Goal: Task Accomplishment & Management: Manage account settings

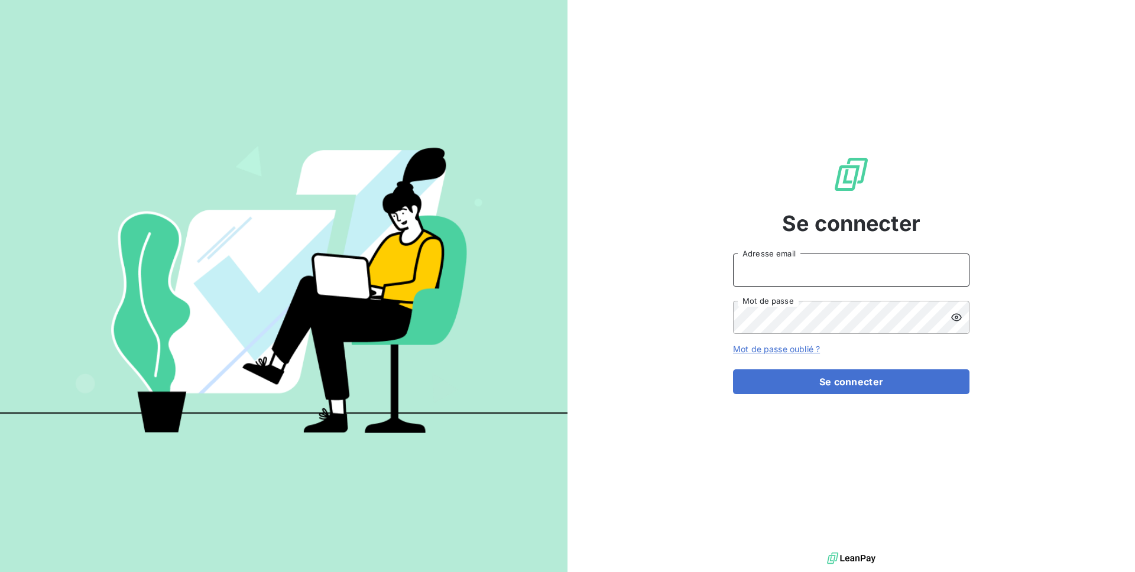
click at [744, 278] on input "Adresse email" at bounding box center [851, 270] width 236 height 33
type input "admin@custimoo"
click at [733, 369] on button "Se connecter" at bounding box center [851, 381] width 236 height 25
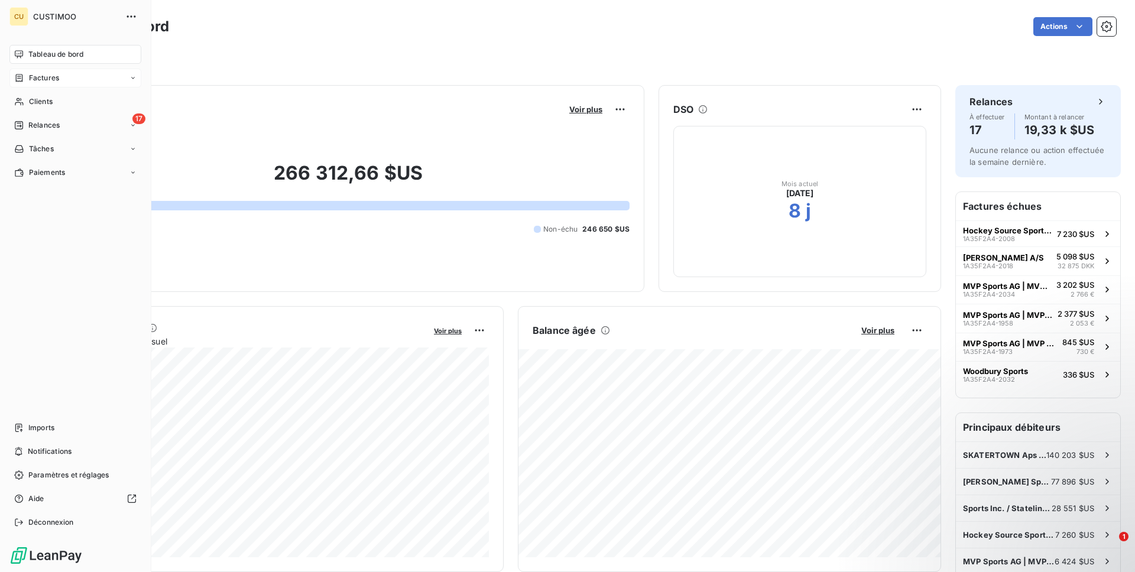
click at [18, 76] on icon at bounding box center [19, 77] width 10 height 9
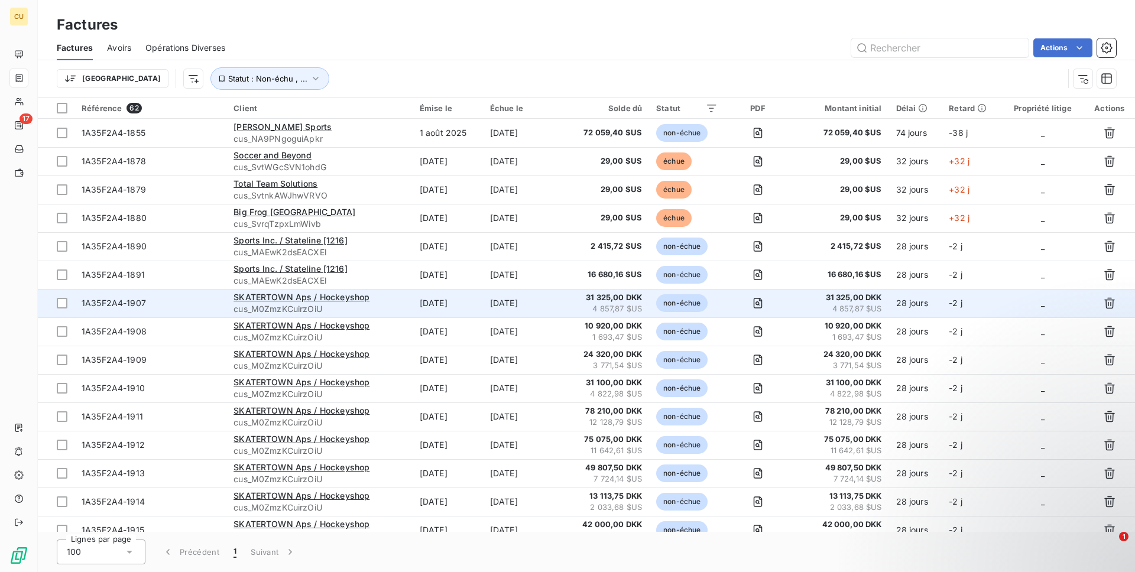
click at [368, 304] on span "cus_M0ZmzKCuirzOiU" at bounding box center [319, 309] width 172 height 12
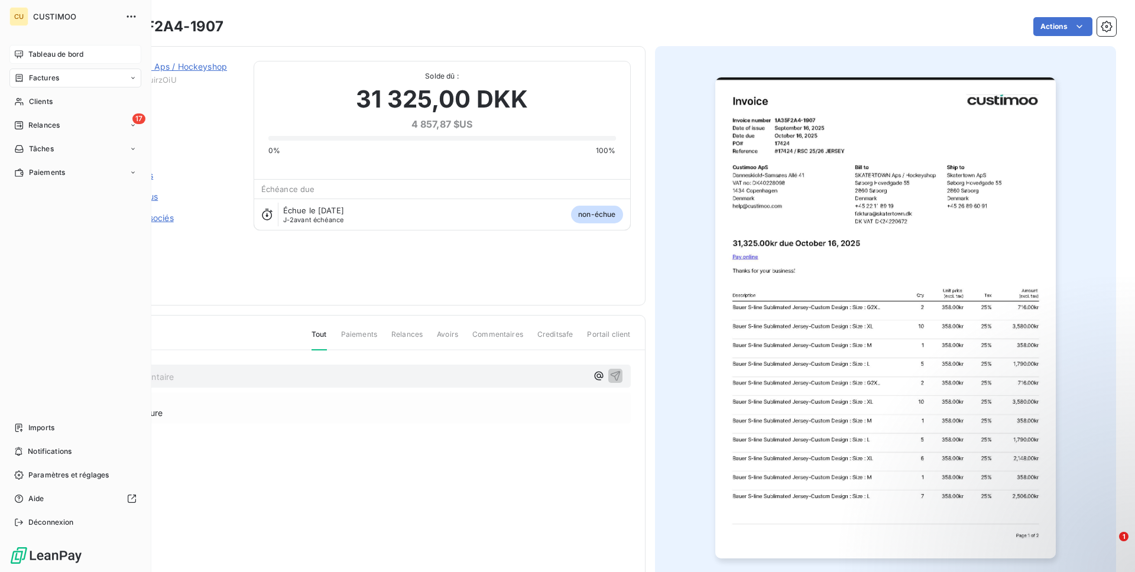
click at [29, 60] on div "Tableau de bord" at bounding box center [75, 54] width 132 height 19
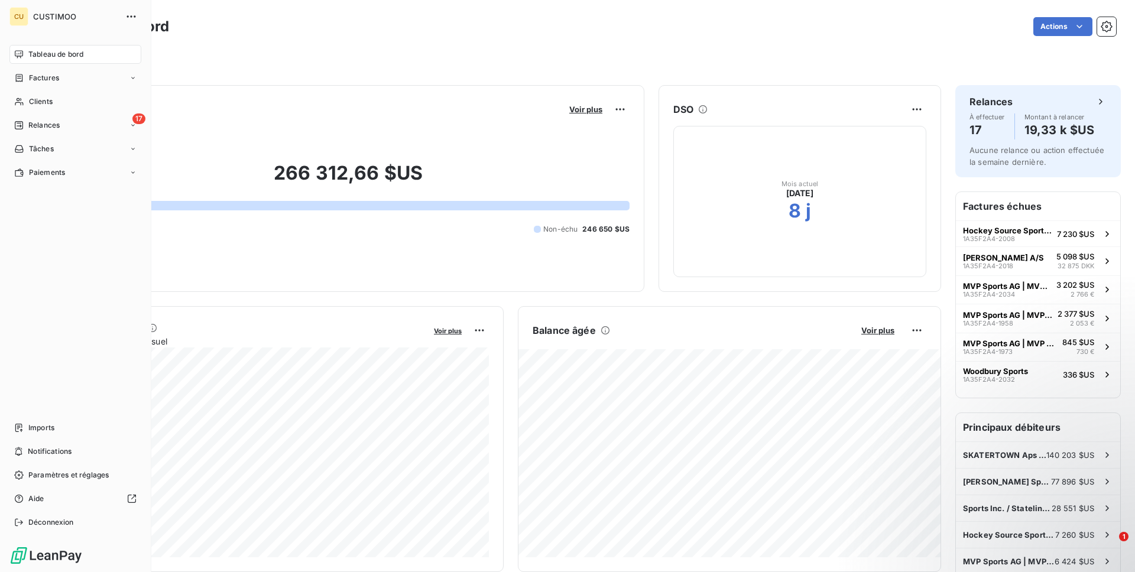
click at [9, 45] on div "Tableau de bord" at bounding box center [75, 54] width 132 height 19
click at [34, 82] on span "Factures" at bounding box center [44, 78] width 30 height 11
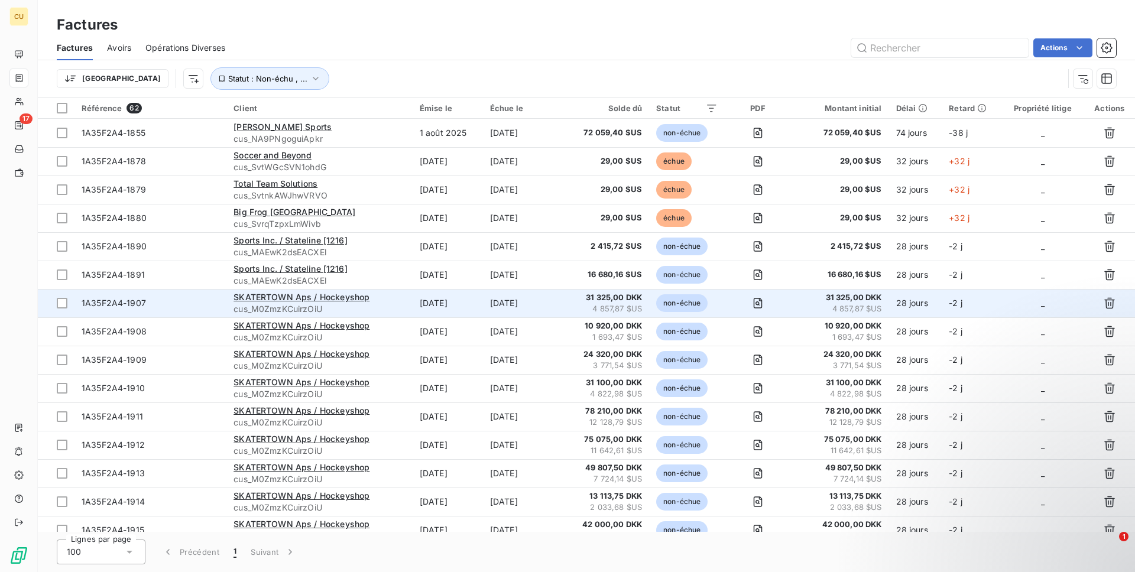
click at [542, 303] on td "[DATE]" at bounding box center [522, 303] width 79 height 28
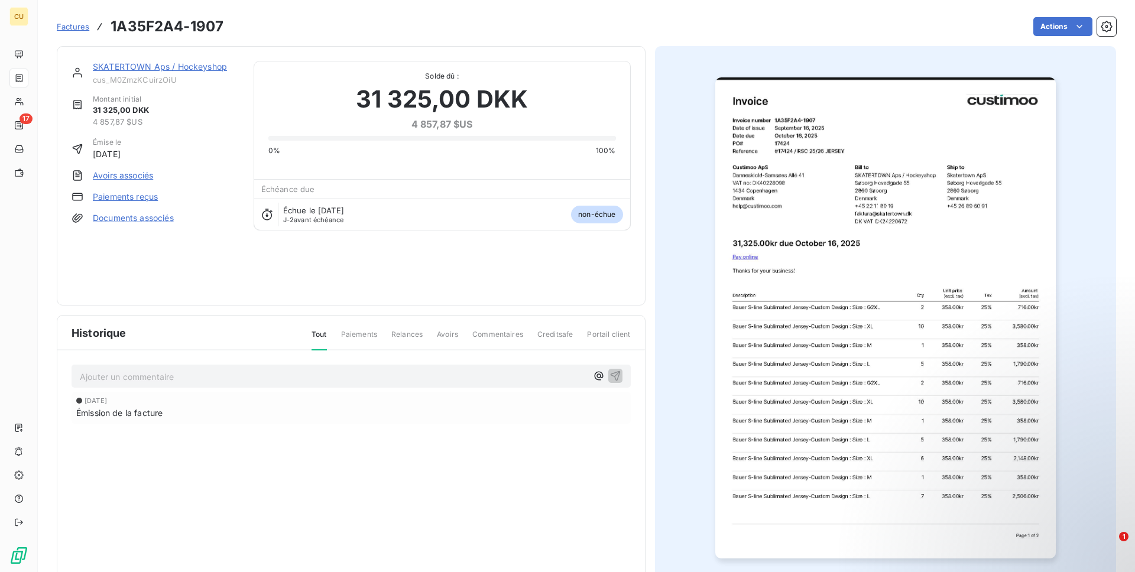
click at [191, 63] on link "SKATERTOWN Aps / Hockeyshop" at bounding box center [160, 66] width 134 height 10
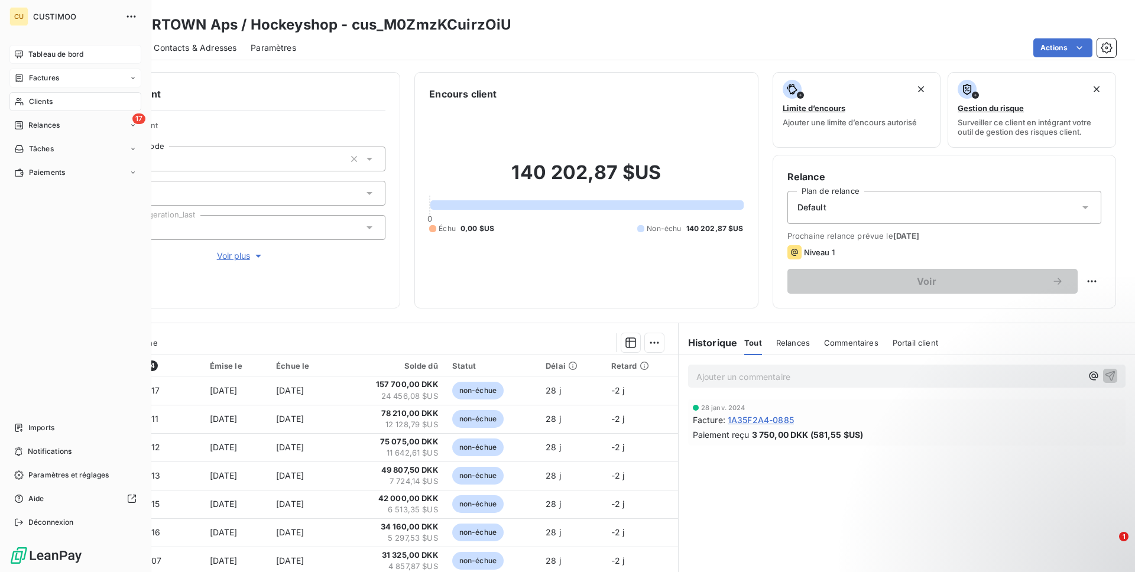
click at [14, 46] on div "Tableau de bord" at bounding box center [75, 54] width 132 height 19
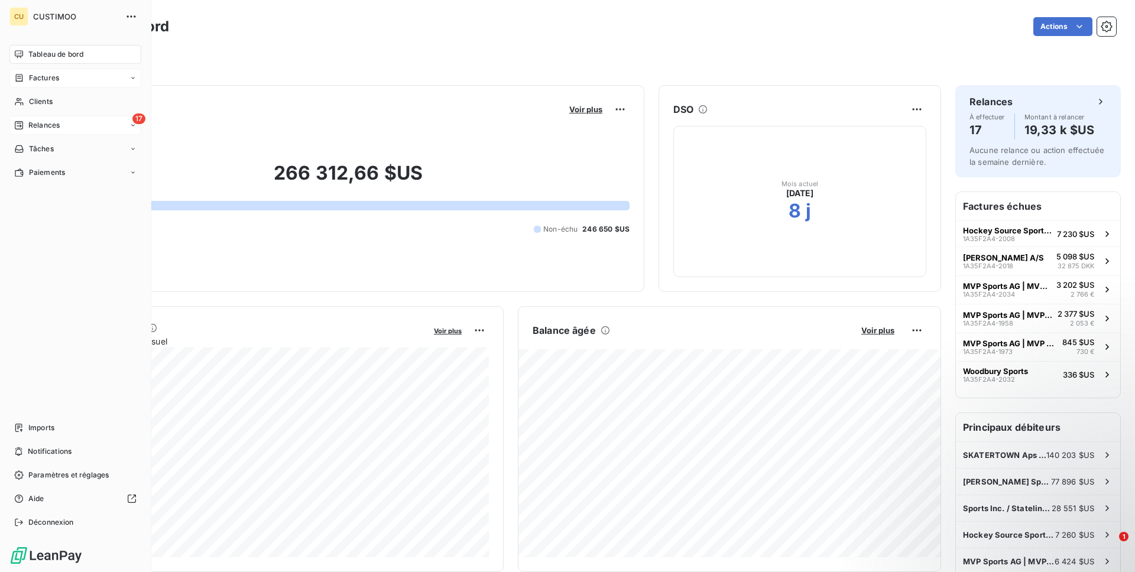
click at [60, 118] on div "17 Relances" at bounding box center [75, 125] width 132 height 19
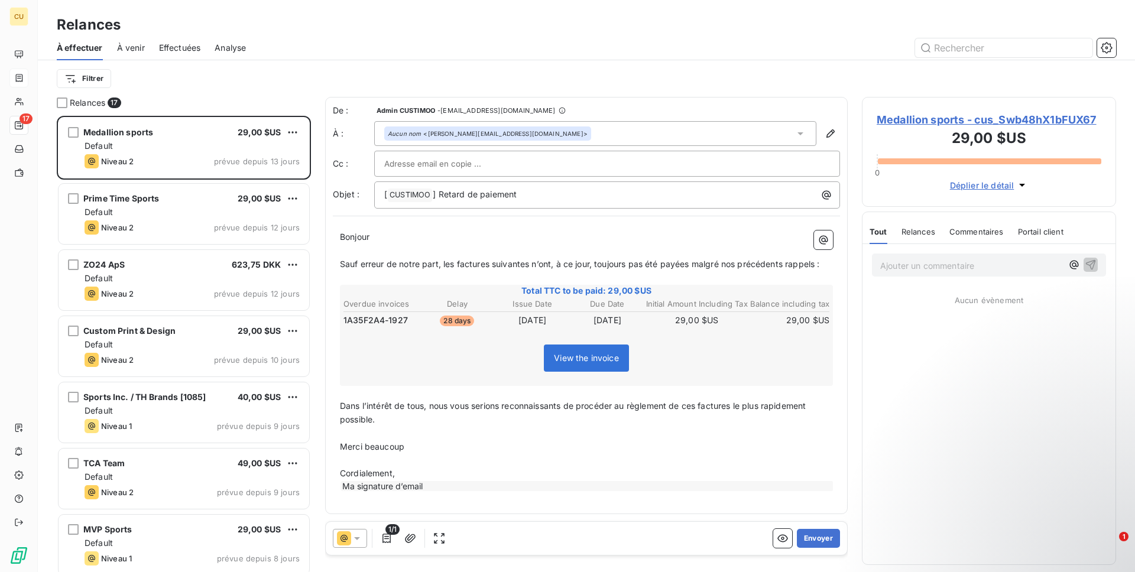
scroll to position [456, 254]
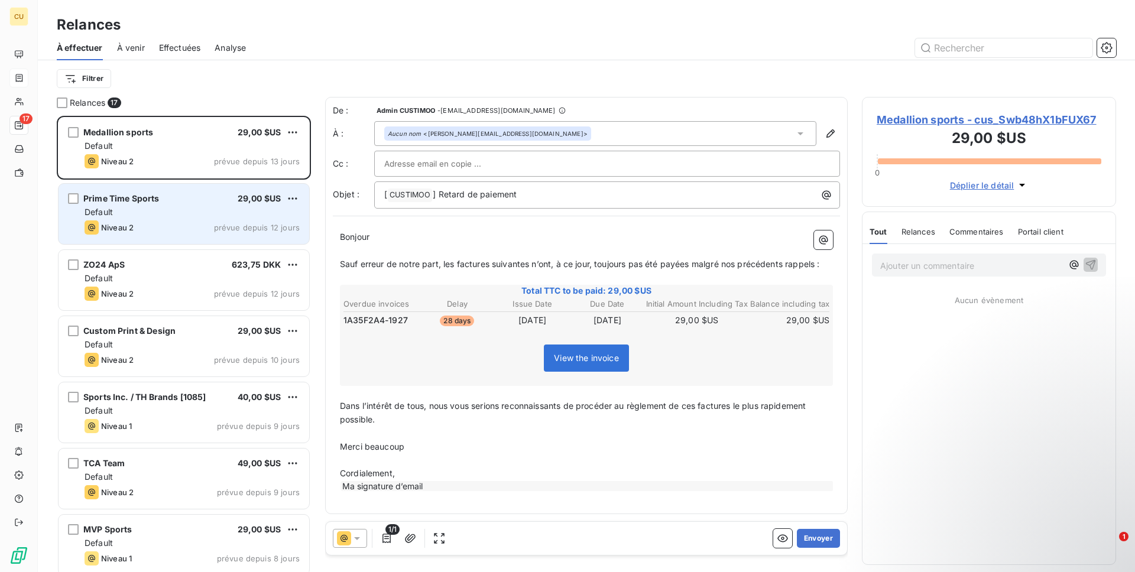
click at [180, 203] on div "Prime Time Sports 29,00 $US" at bounding box center [192, 198] width 215 height 11
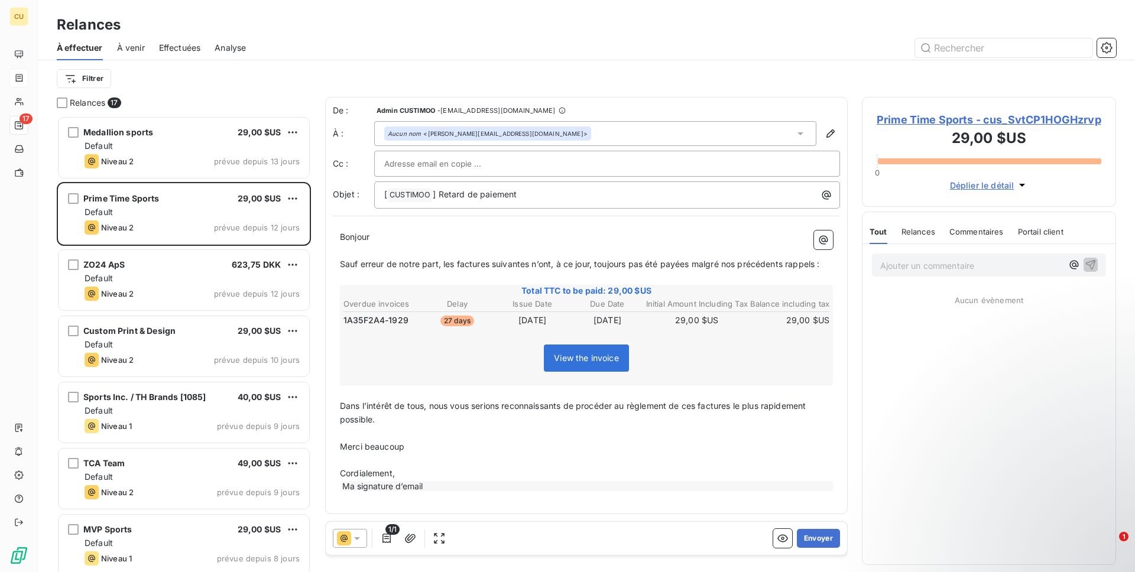
click at [556, 294] on span "Total TTC to be paid: 29,00 $US" at bounding box center [586, 291] width 489 height 12
click at [705, 303] on th "Initial Amount Including Tax" at bounding box center [696, 304] width 103 height 12
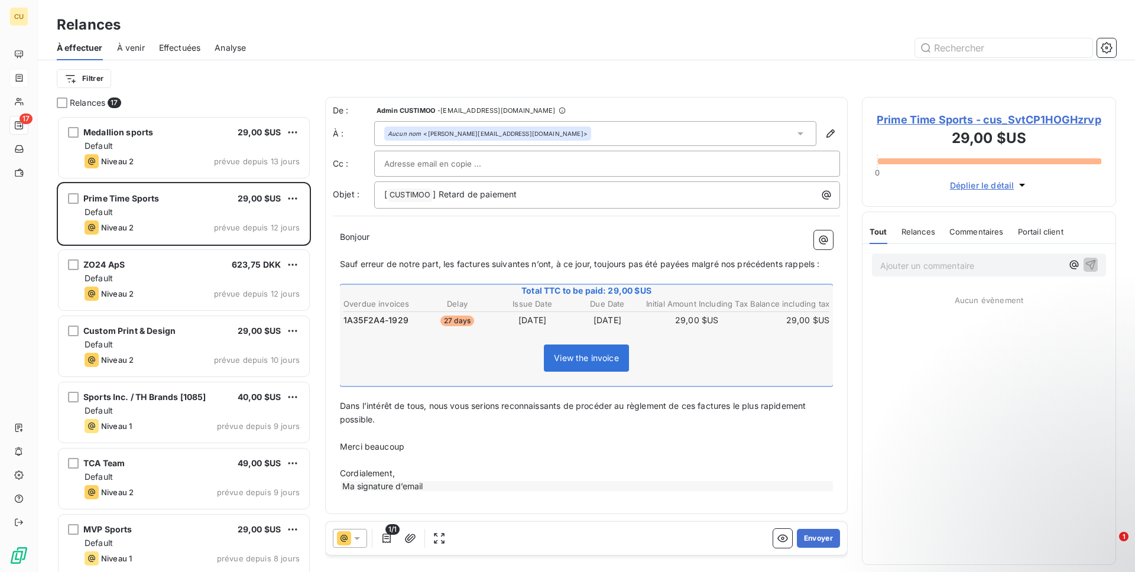
click at [700, 273] on p "﻿" at bounding box center [586, 278] width 493 height 14
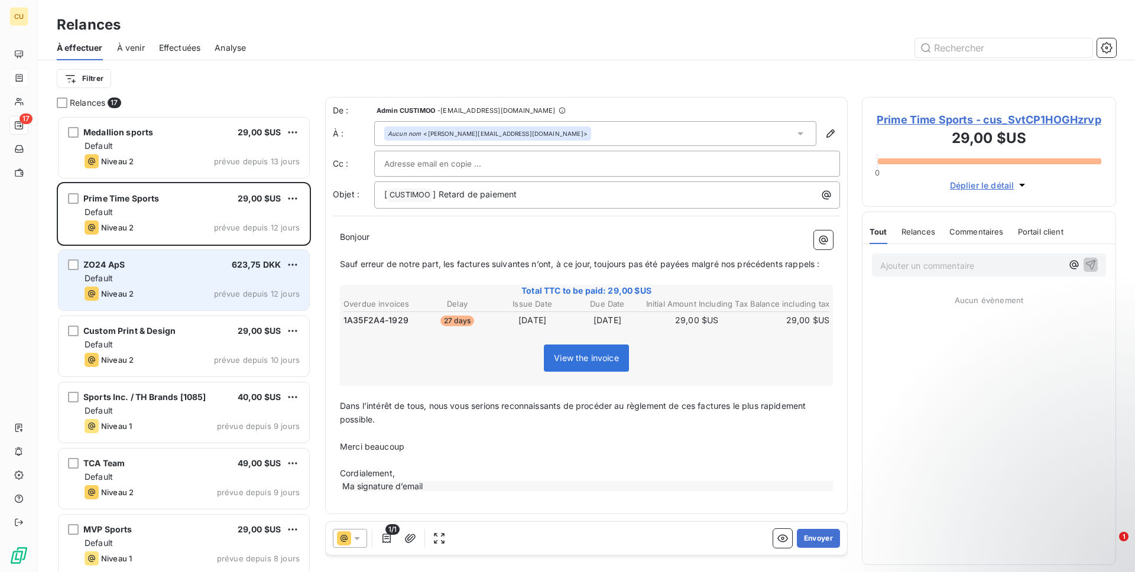
click at [164, 277] on div "Default" at bounding box center [192, 278] width 215 height 12
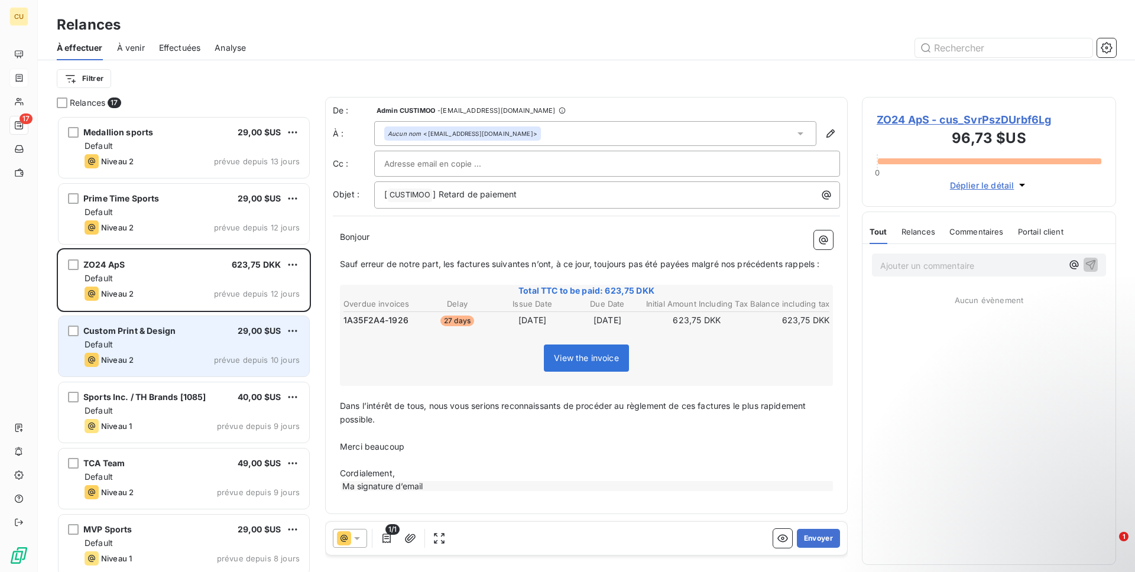
click at [166, 343] on div "Default" at bounding box center [192, 345] width 215 height 12
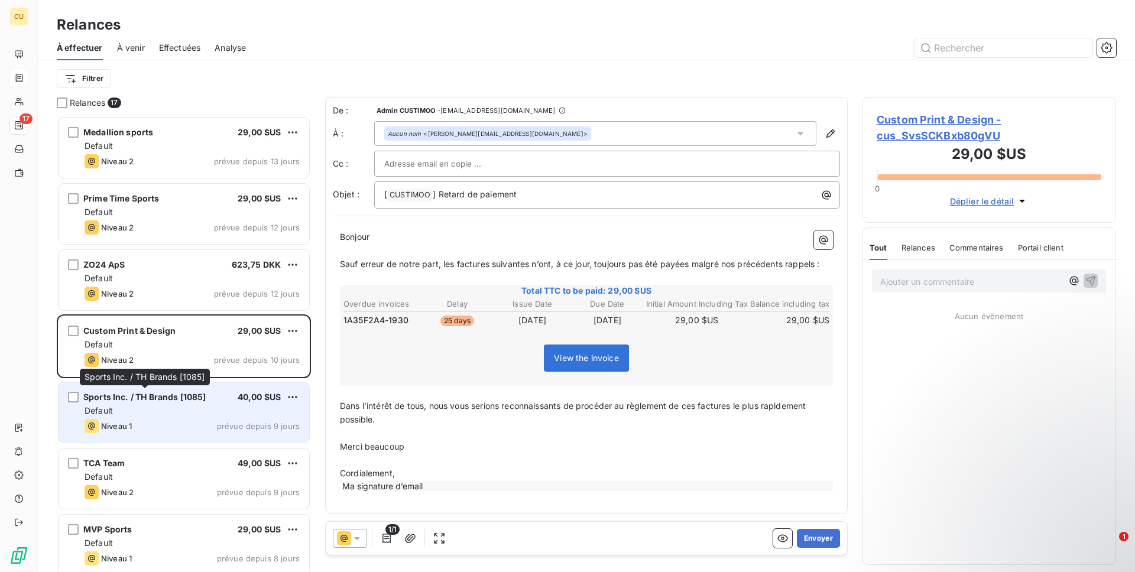
click at [164, 404] on div "Sports Inc. / TH Brands [1085] 40,00 $US Default Niveau 1 prévue depuis 9 jours" at bounding box center [184, 412] width 251 height 60
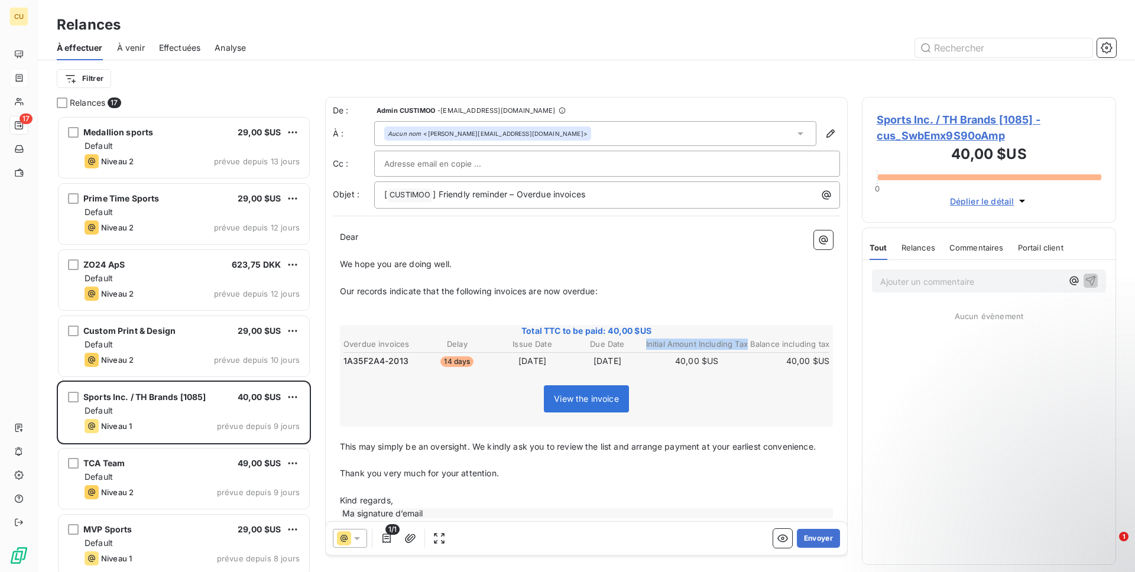
drag, startPoint x: 645, startPoint y: 345, endPoint x: 752, endPoint y: 348, distance: 107.0
click at [752, 348] on tr "Overdue invoices Delay Issue Date Due Date Initial Amount Including Tax Balance…" at bounding box center [586, 344] width 487 height 12
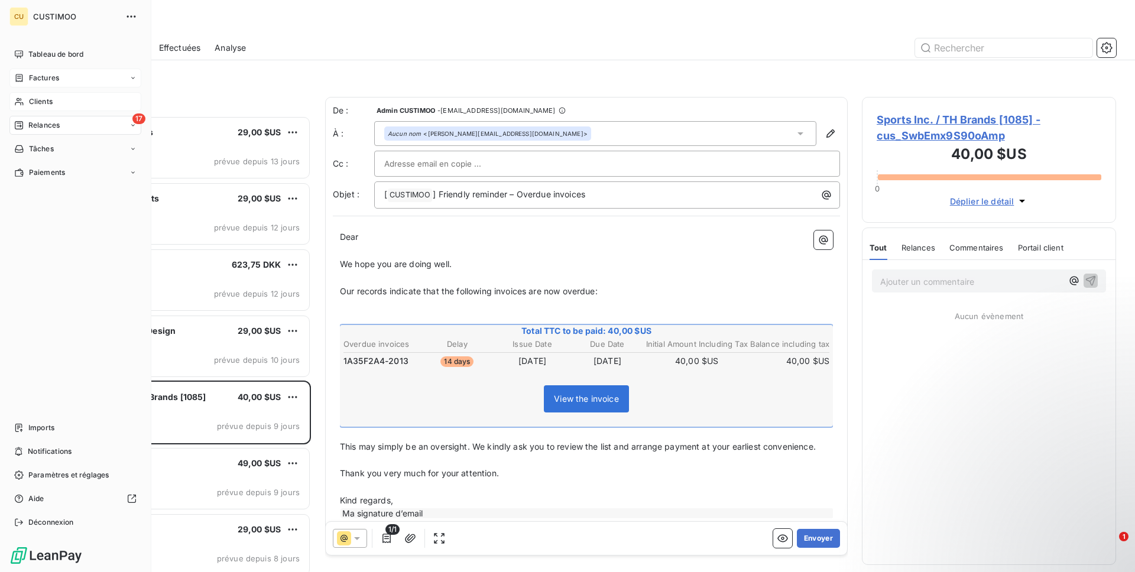
click at [44, 95] on div "Clients" at bounding box center [75, 101] width 132 height 19
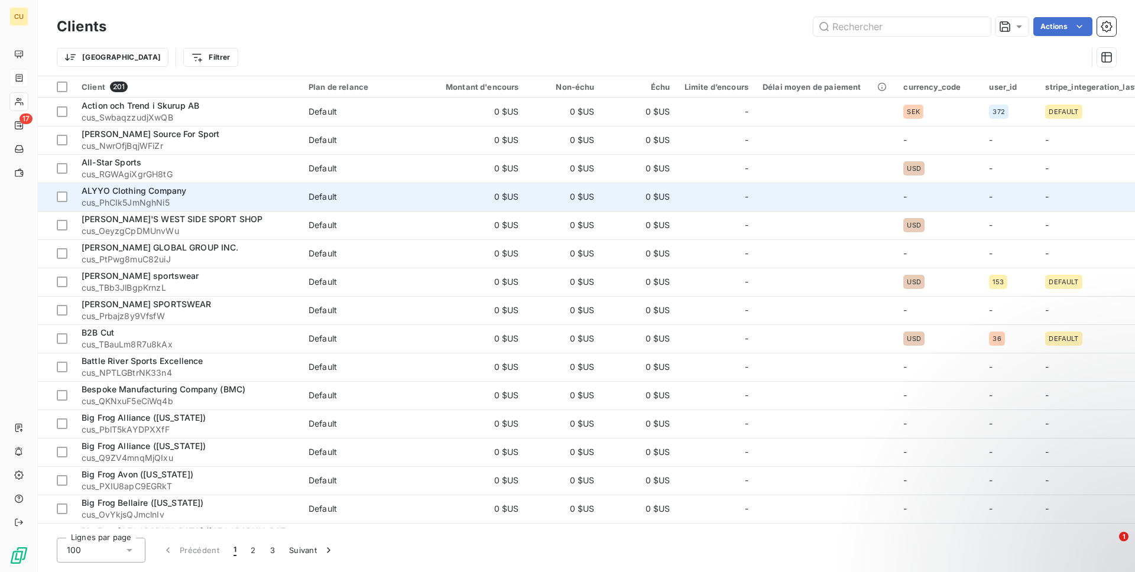
click at [244, 196] on div "ALYYO Clothing Company" at bounding box center [188, 191] width 213 height 12
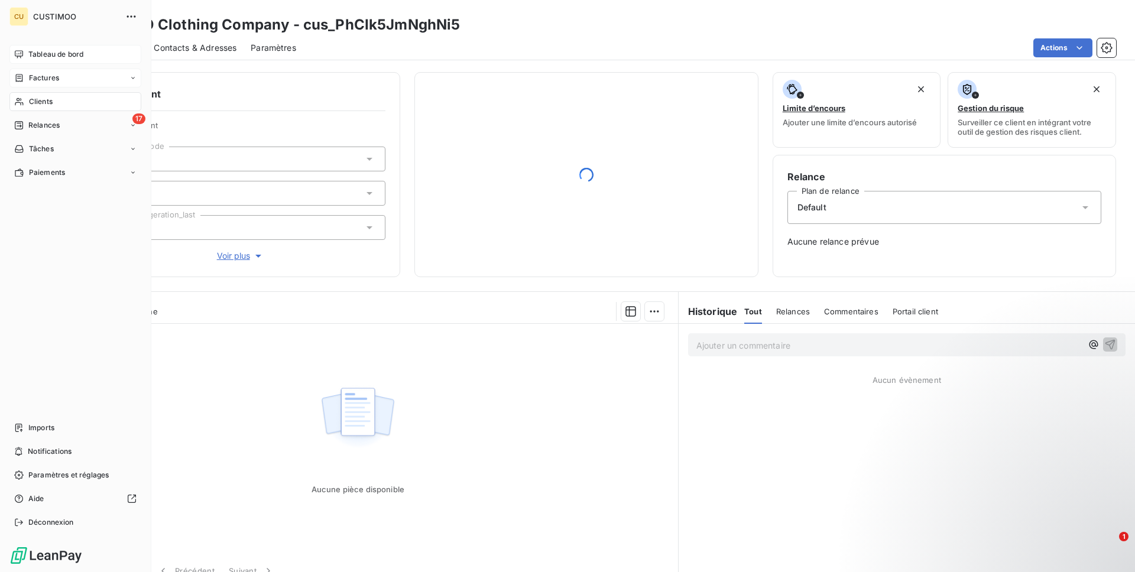
click at [28, 50] on span "Tableau de bord" at bounding box center [55, 54] width 55 height 11
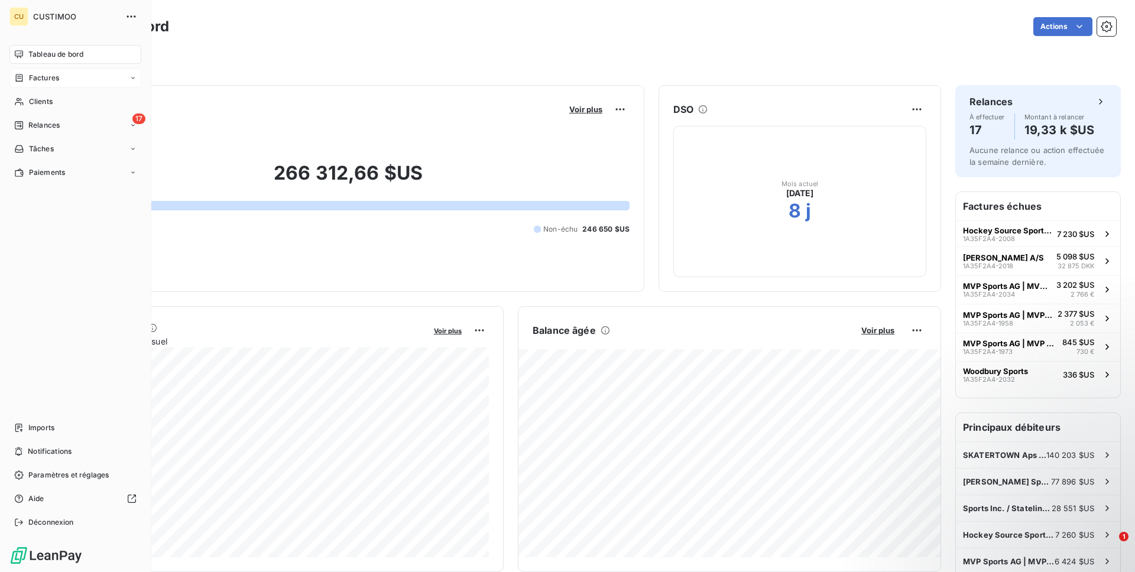
click at [4, 70] on div "CU CUSTIMOO Tableau de bord Factures Clients 17 Relances Tâches Paiements Impor…" at bounding box center [75, 286] width 151 height 572
click at [57, 86] on div "Factures" at bounding box center [75, 78] width 132 height 19
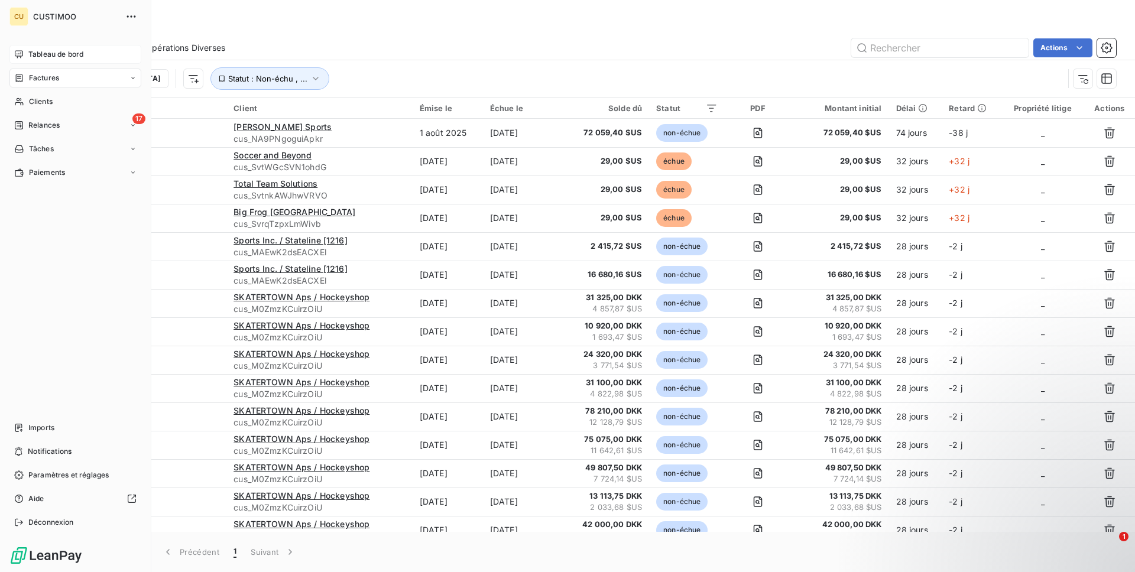
click at [32, 475] on span "Paramètres et réglages" at bounding box center [68, 475] width 80 height 11
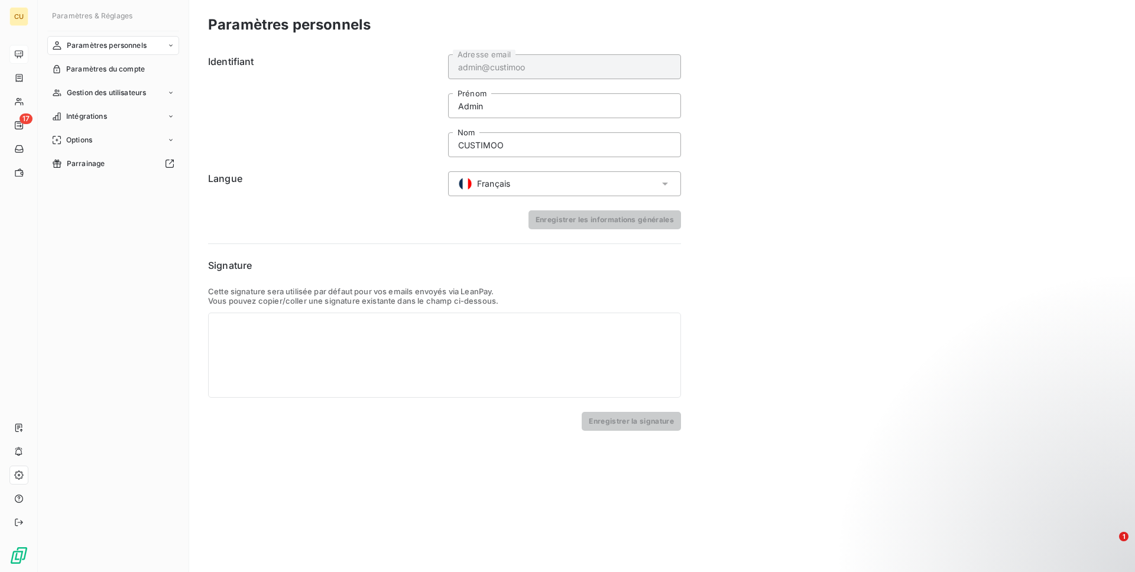
click at [535, 189] on div "Français" at bounding box center [564, 183] width 233 height 25
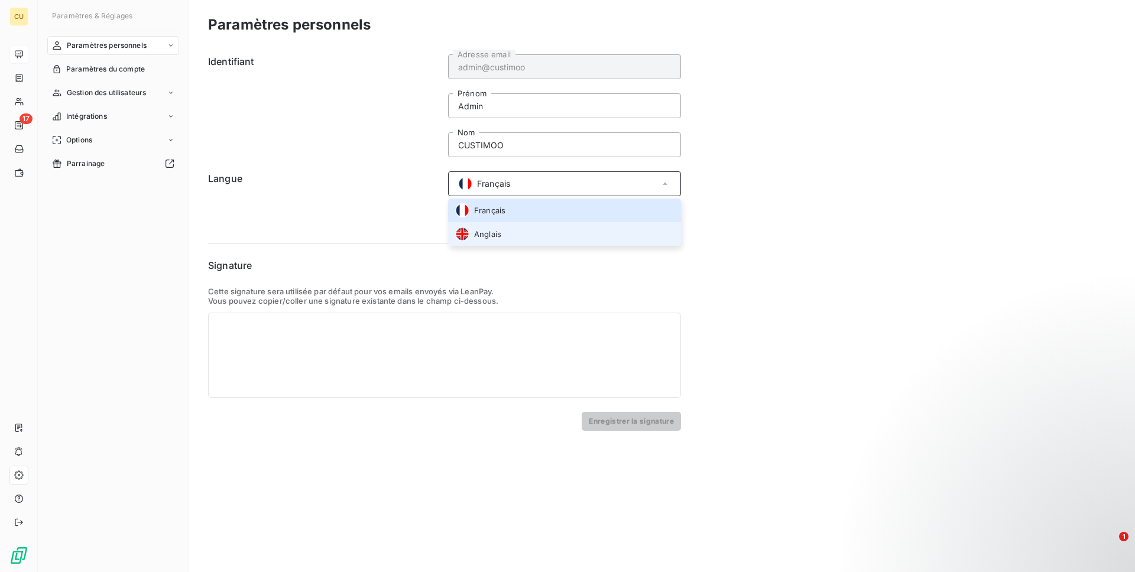
click at [519, 229] on li "Anglais" at bounding box center [564, 234] width 233 height 24
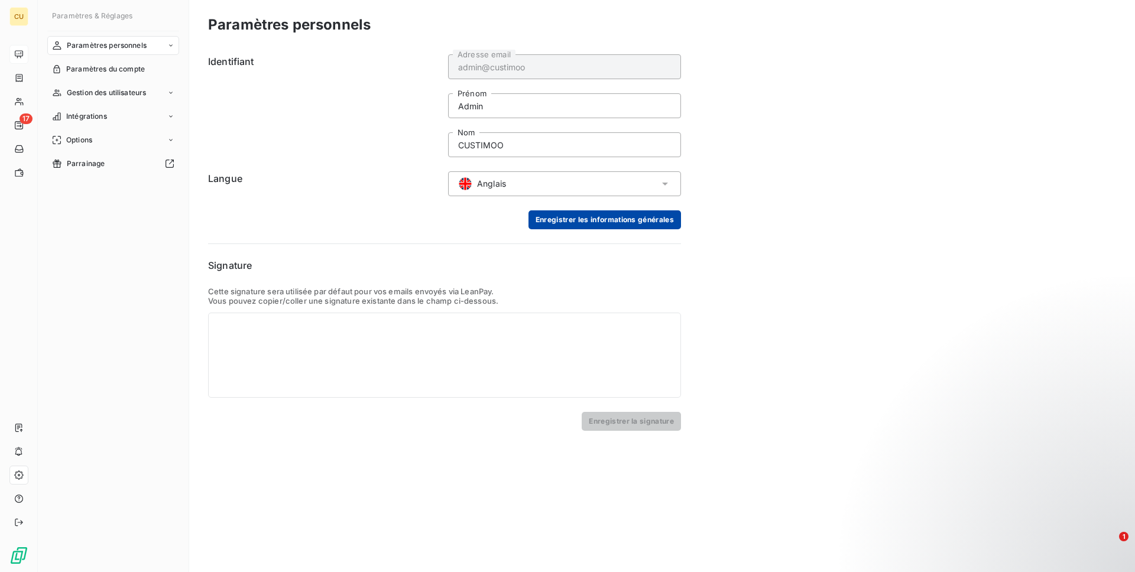
click at [594, 222] on button "Enregistrer les informations générales" at bounding box center [604, 219] width 152 height 19
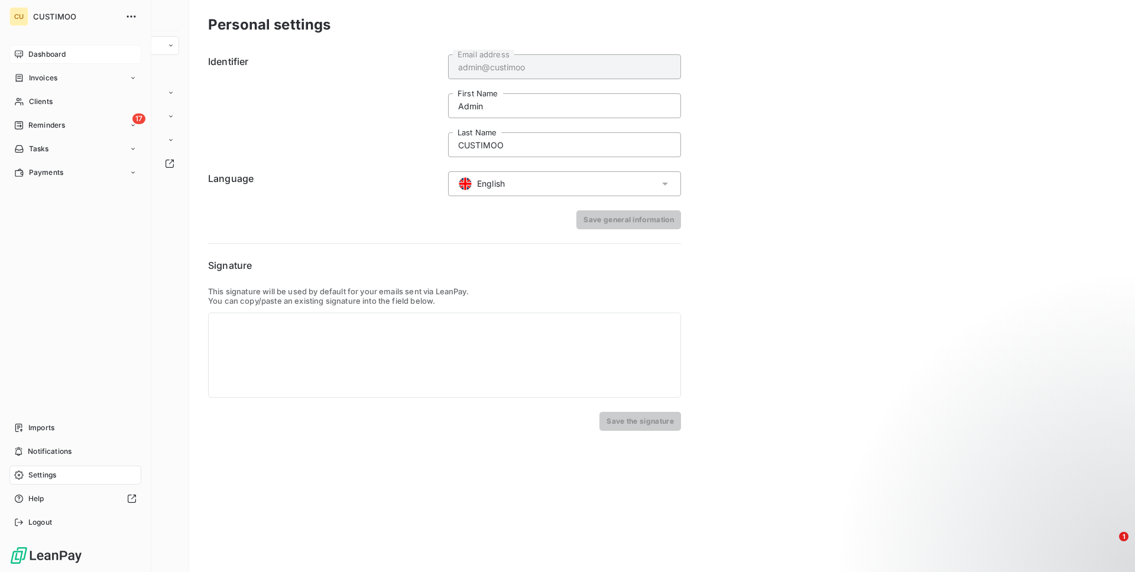
click at [27, 48] on div "Dashboard" at bounding box center [75, 54] width 132 height 19
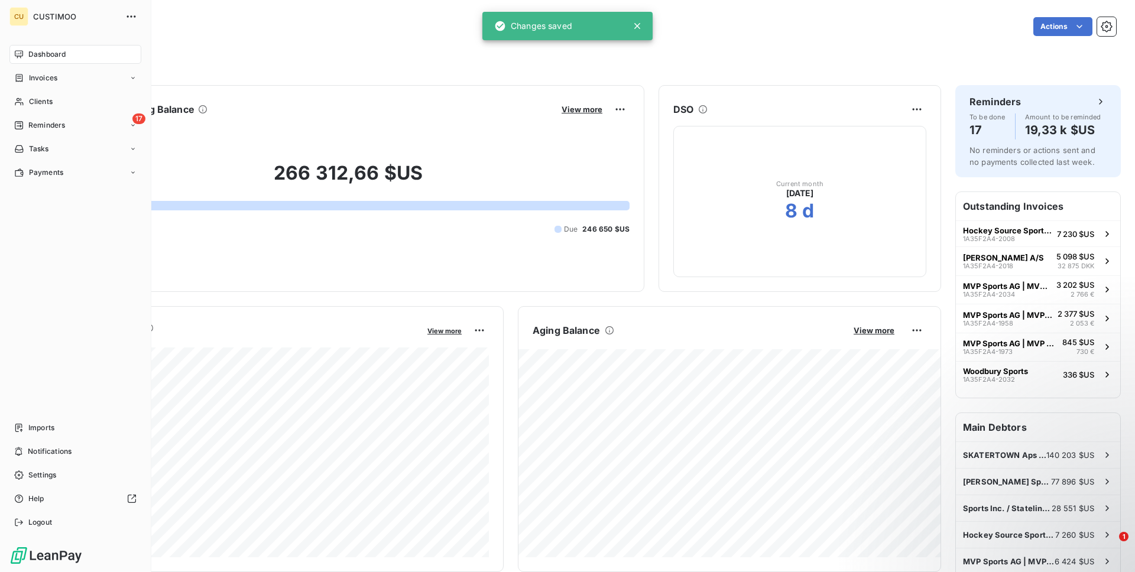
click at [28, 70] on div "Invoices" at bounding box center [75, 78] width 132 height 19
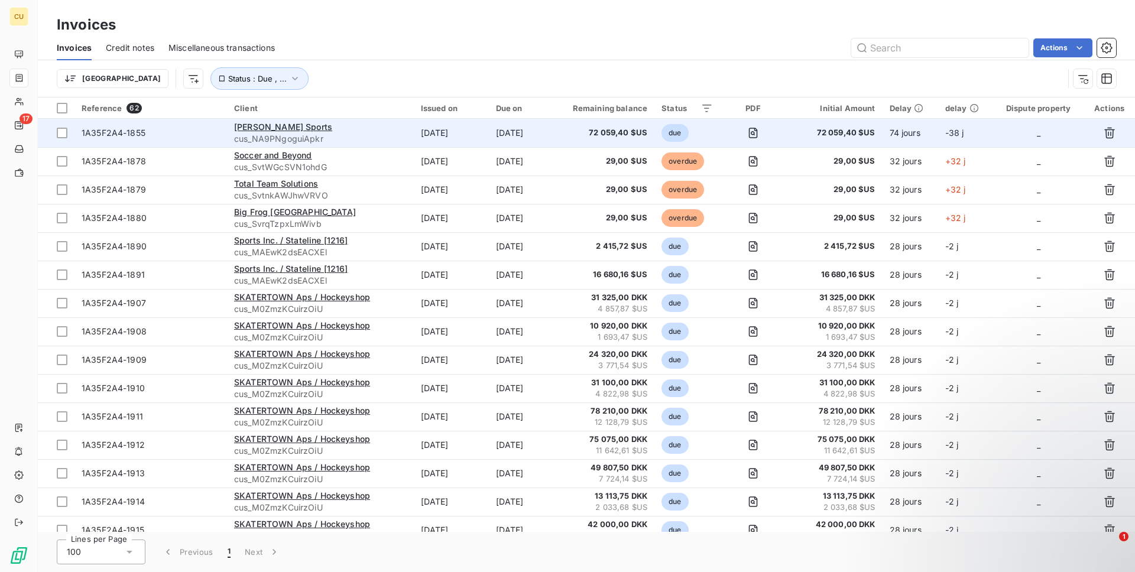
click at [332, 137] on span "cus_NA9PNgoguiApkr" at bounding box center [320, 139] width 173 height 12
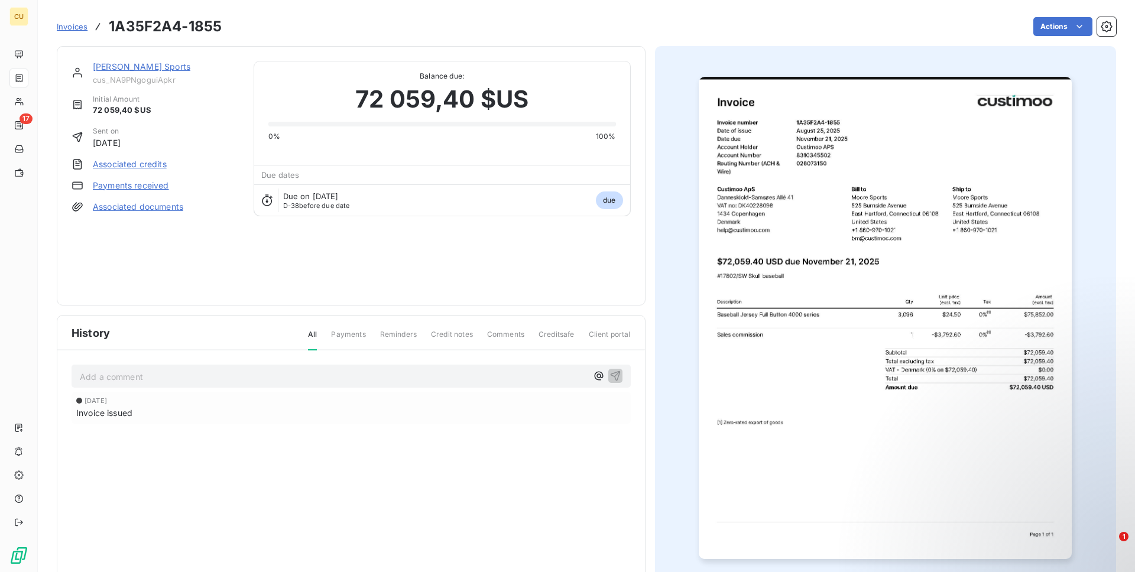
click at [106, 100] on span "Initial Amount" at bounding box center [122, 99] width 59 height 11
click at [124, 64] on link "[PERSON_NAME] Sports" at bounding box center [142, 66] width 98 height 10
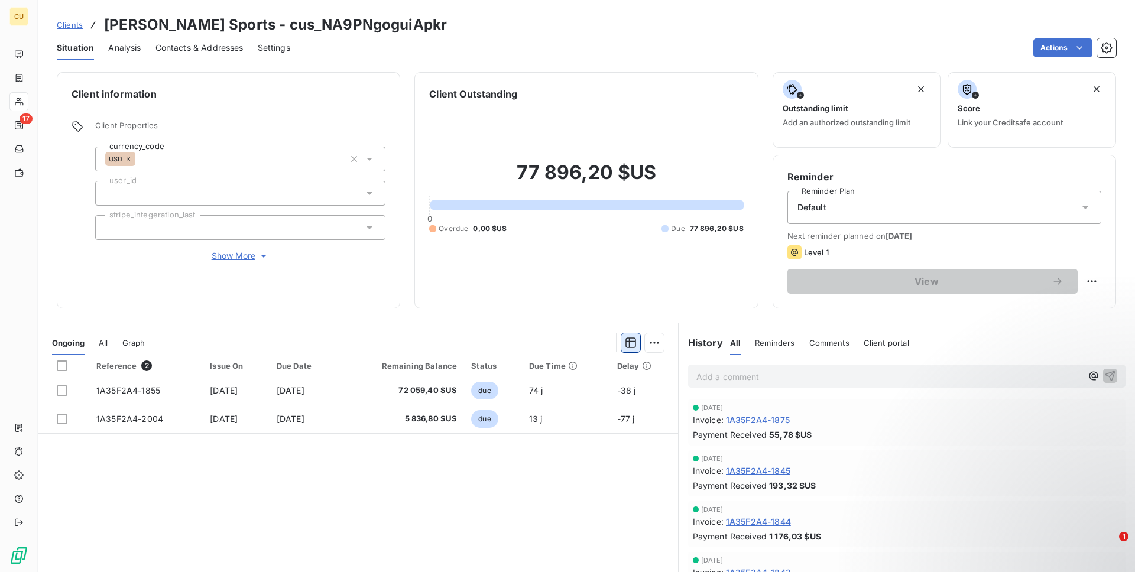
click at [633, 349] on button "button" at bounding box center [630, 342] width 19 height 19
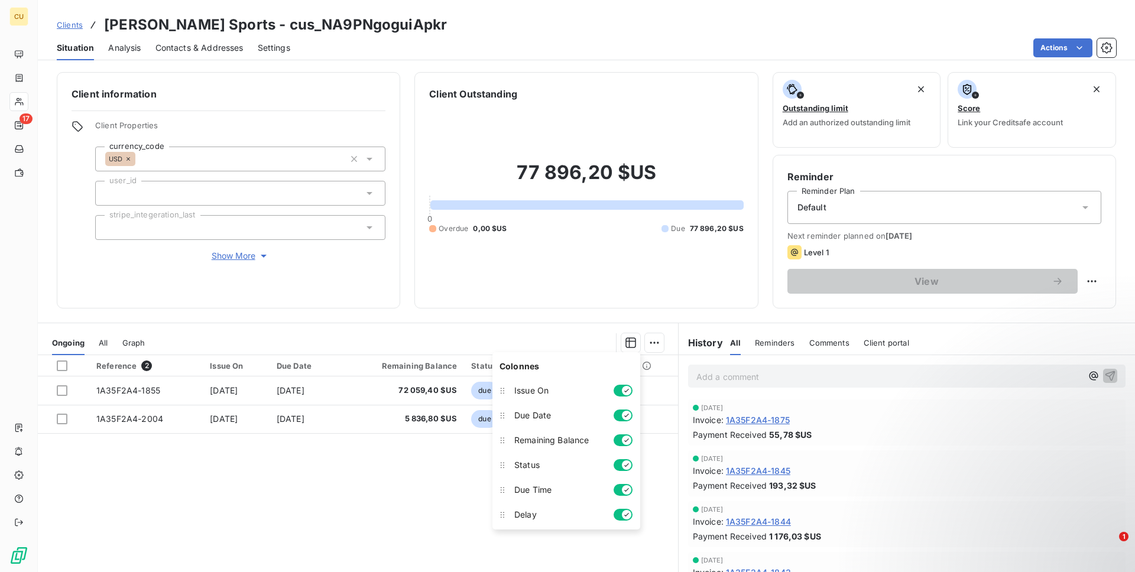
click at [511, 329] on section "Ongoing All Graph Reference 2 Issue On Due Date Remaining Balance Status Due Ti…" at bounding box center [358, 470] width 640 height 295
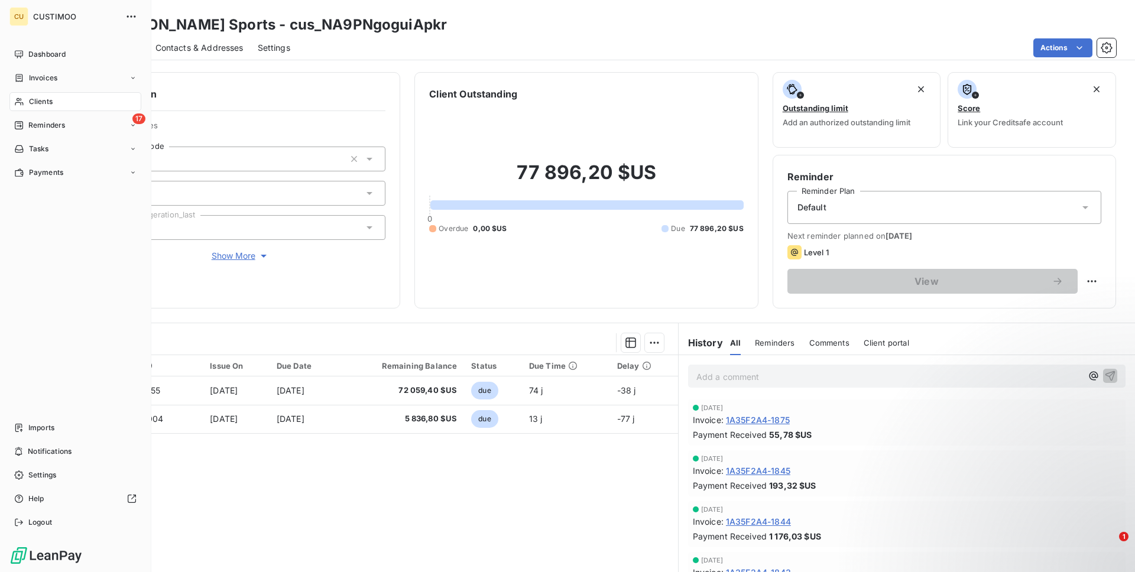
click at [35, 41] on div "CU CUSTIMOO Dashboard Invoices Clients 17 Reminders Tasks Payments Imports Noti…" at bounding box center [75, 286] width 151 height 572
click at [46, 54] on span "Dashboard" at bounding box center [46, 54] width 37 height 11
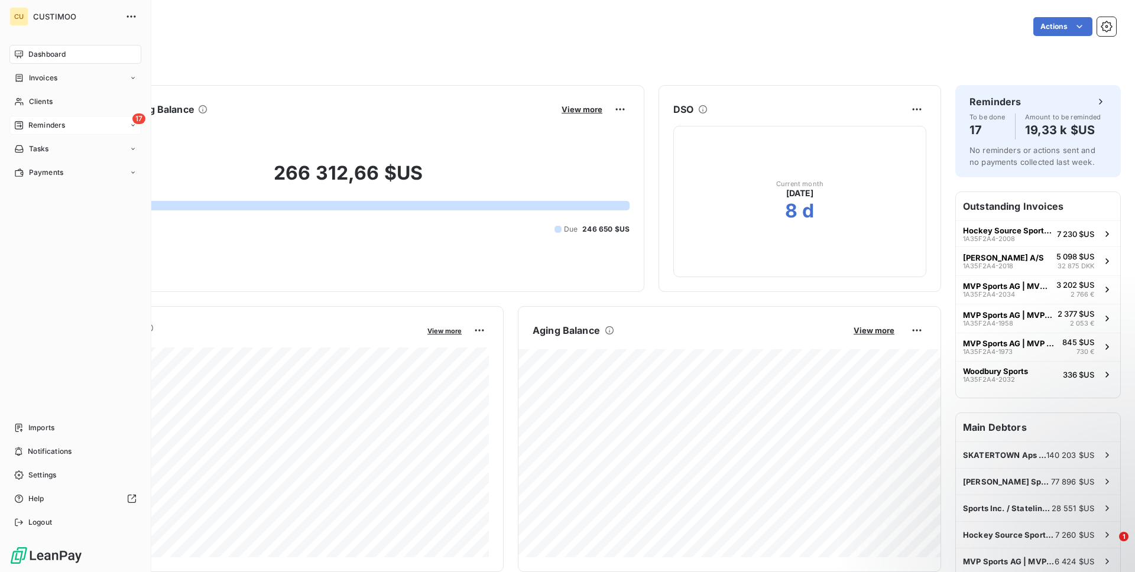
click at [74, 124] on div "17 Reminders" at bounding box center [75, 125] width 132 height 19
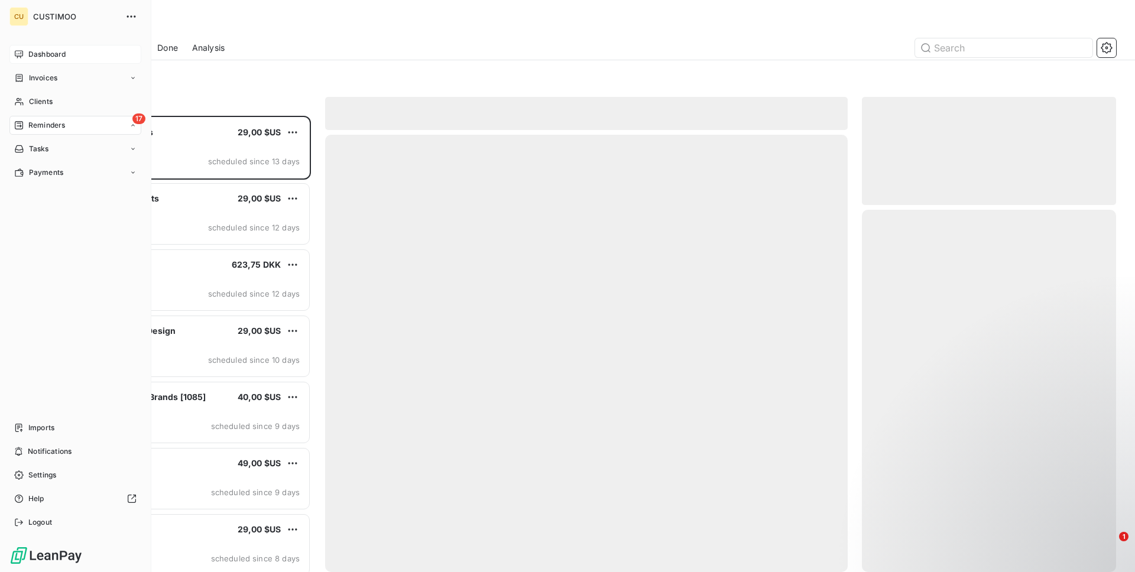
scroll to position [456, 254]
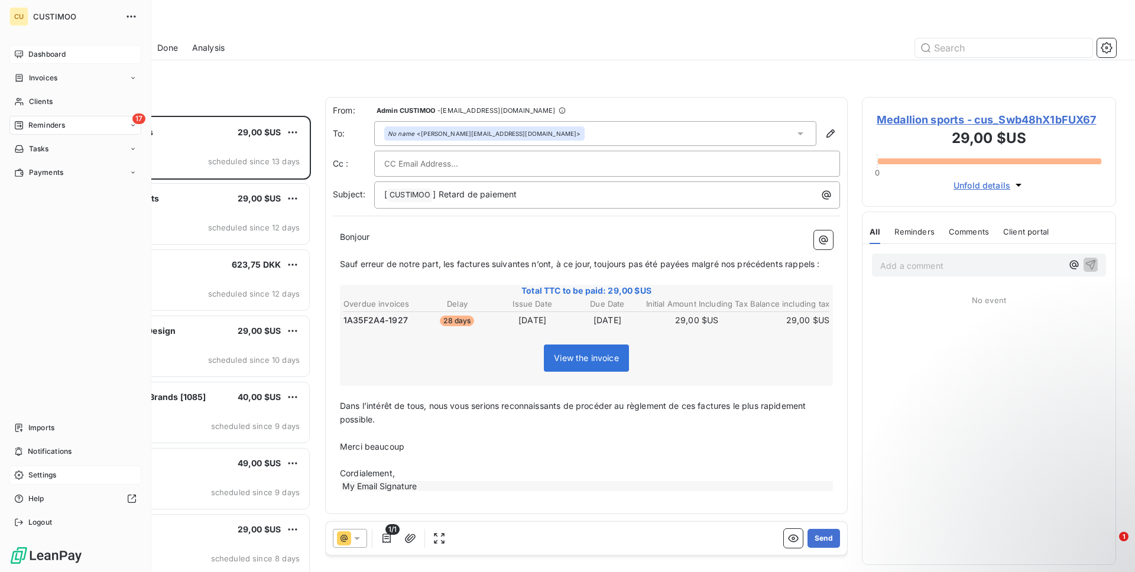
click at [55, 468] on div "Settings" at bounding box center [75, 475] width 132 height 19
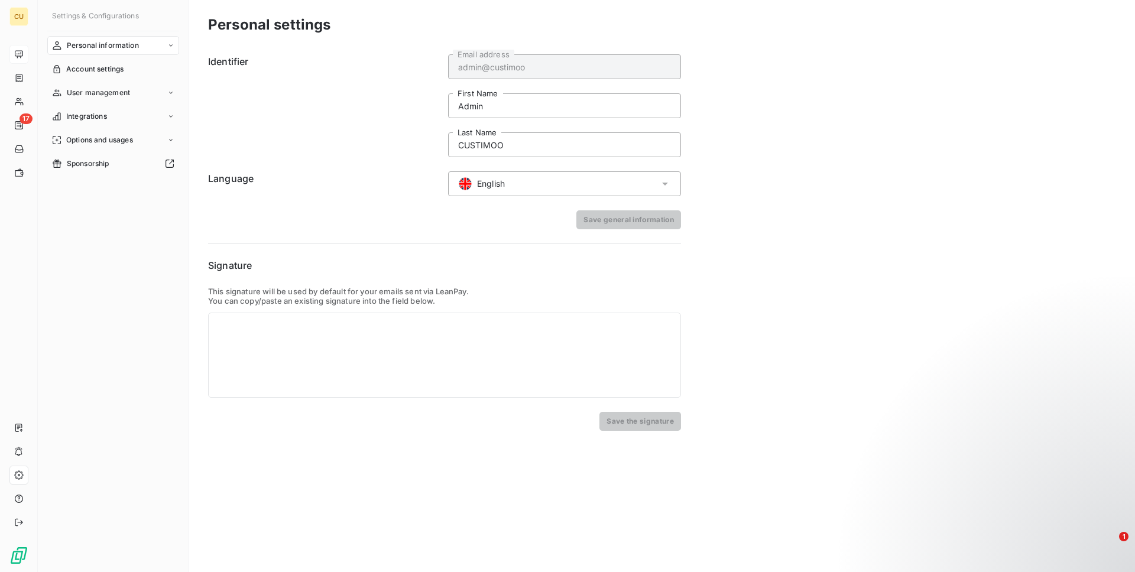
click at [498, 178] on span "English" at bounding box center [491, 184] width 28 height 12
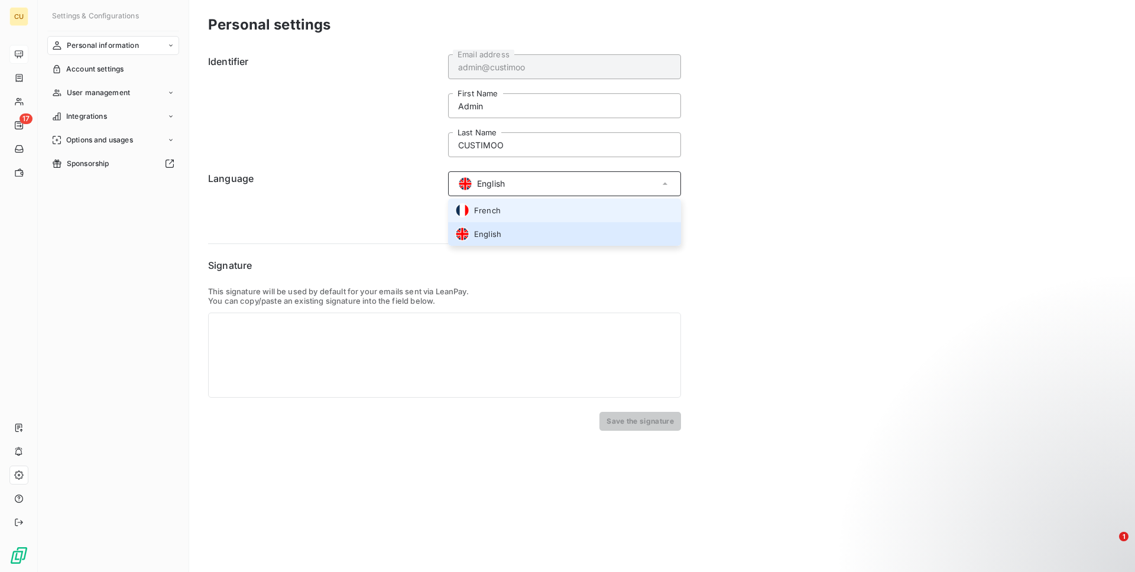
click at [489, 203] on div "French" at bounding box center [478, 210] width 46 height 14
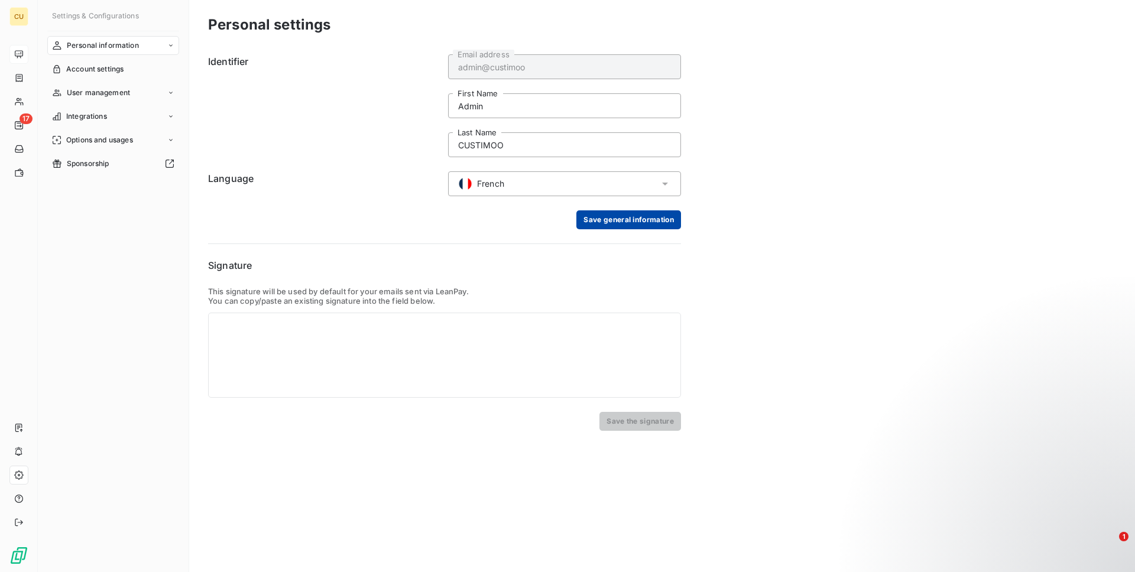
click at [649, 219] on button "Save general information" at bounding box center [628, 219] width 105 height 19
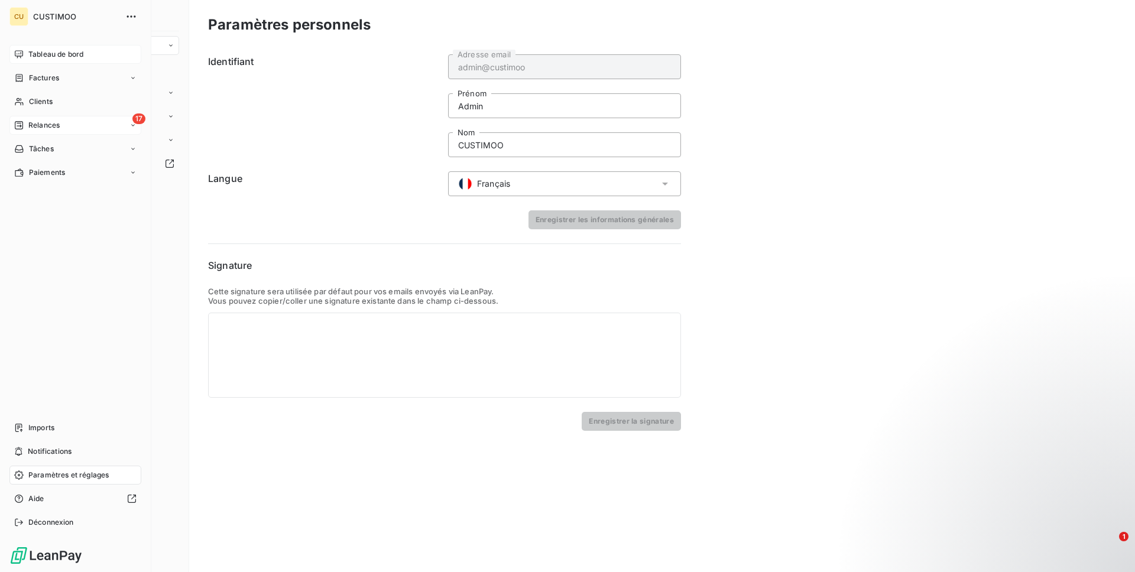
click at [44, 134] on div "17 Relances" at bounding box center [75, 125] width 132 height 19
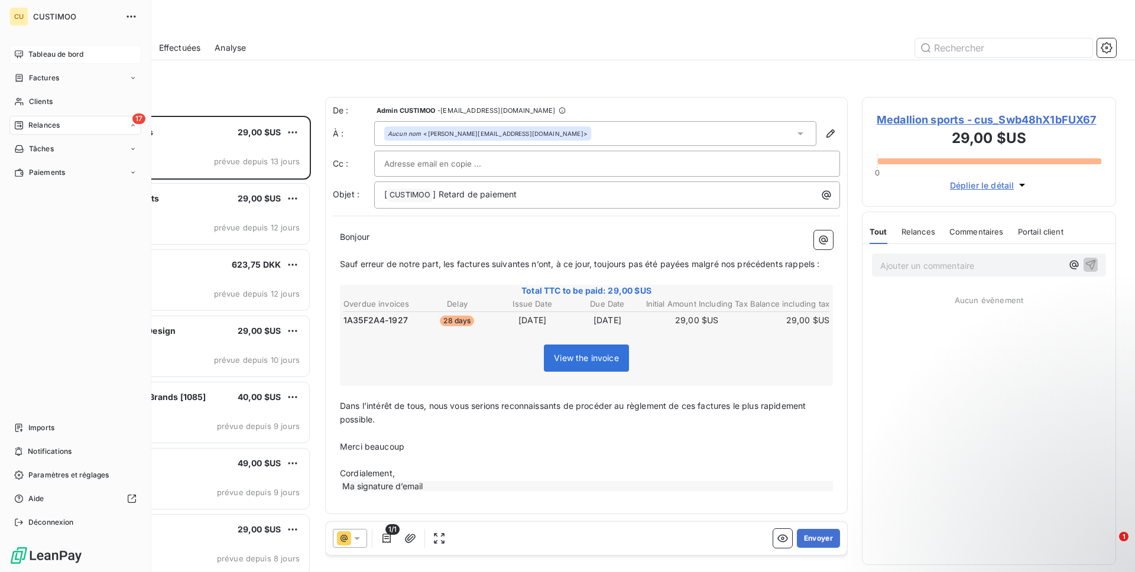
scroll to position [456, 254]
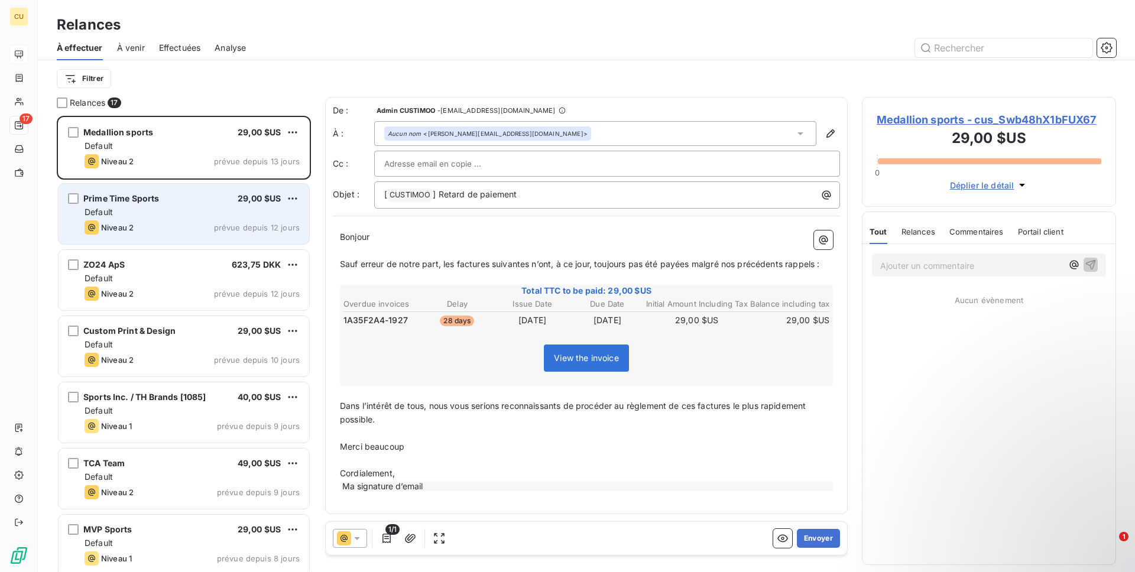
click at [132, 218] on div "Prime Time Sports 29,00 $US Default Niveau 2 prévue depuis 12 jours" at bounding box center [184, 214] width 251 height 60
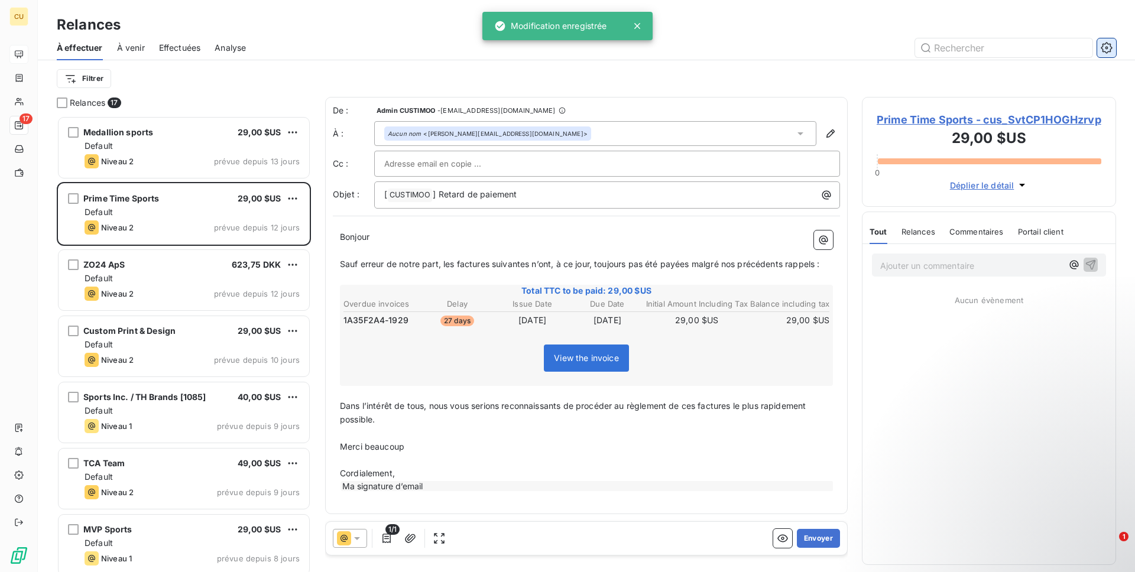
click at [1106, 57] on button "button" at bounding box center [1106, 47] width 19 height 19
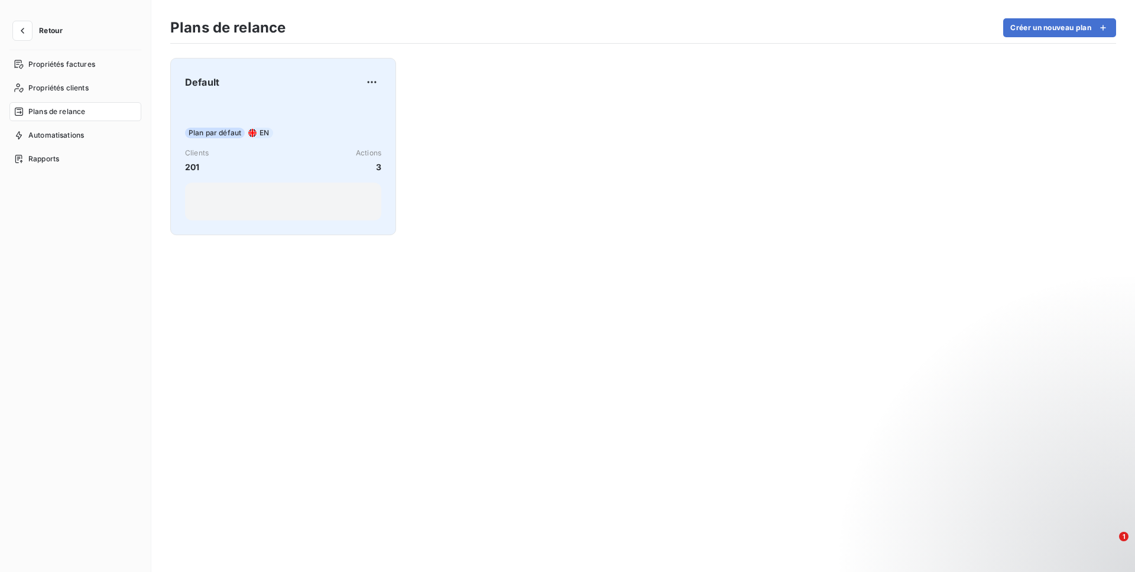
click at [255, 121] on div "Plan par défaut EN Clients 201 Actions 3" at bounding box center [283, 160] width 196 height 119
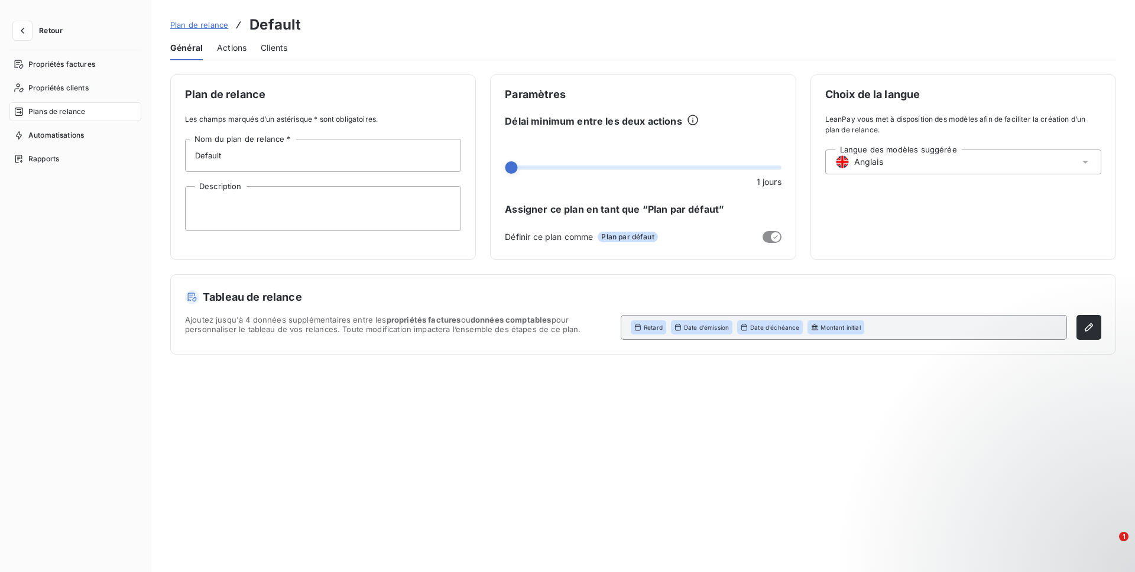
click at [34, 53] on div "Retour Propriétés factures Propriétés clients Plans de relance Automatisations …" at bounding box center [75, 286] width 151 height 572
click at [34, 59] on span "Propriétés factures" at bounding box center [61, 64] width 67 height 11
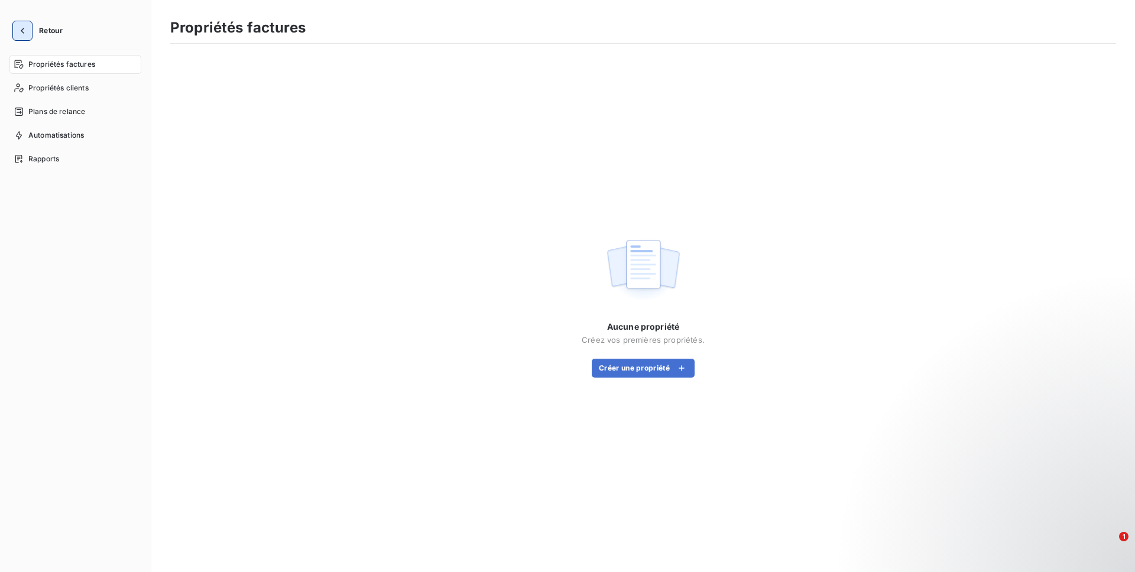
click at [24, 39] on button "button" at bounding box center [22, 30] width 19 height 19
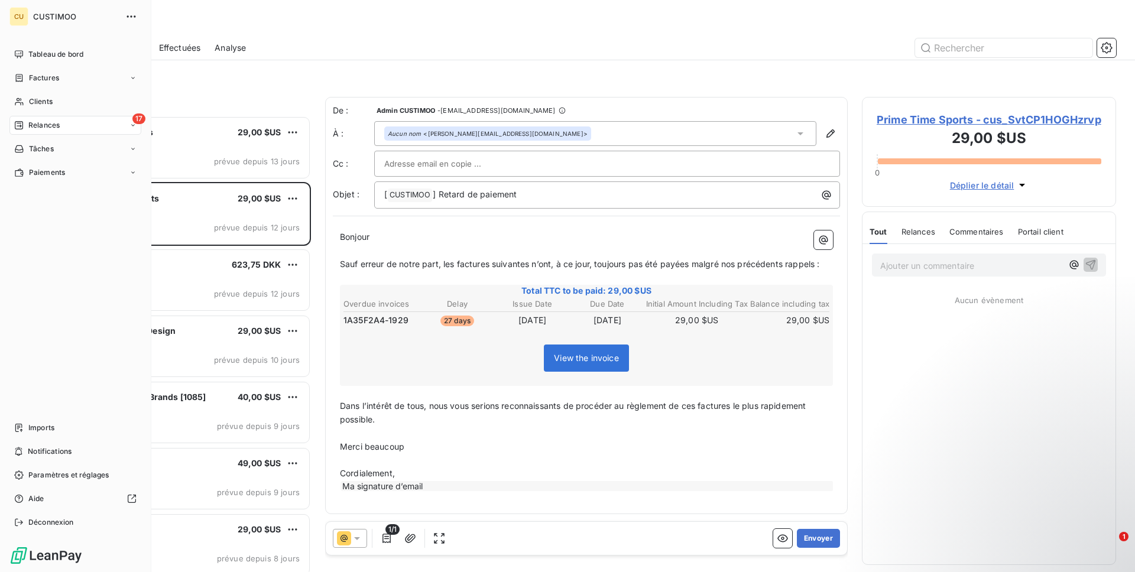
scroll to position [456, 254]
click at [51, 58] on span "Tableau de bord" at bounding box center [55, 54] width 55 height 11
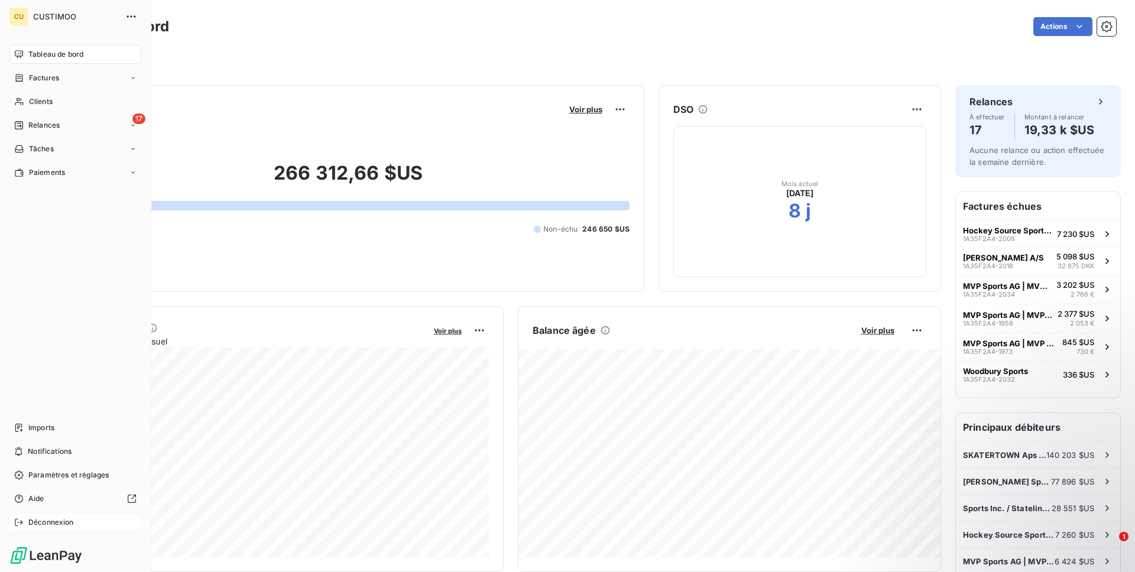
click at [66, 521] on span "Déconnexion" at bounding box center [51, 522] width 46 height 11
